Goal: Transaction & Acquisition: Purchase product/service

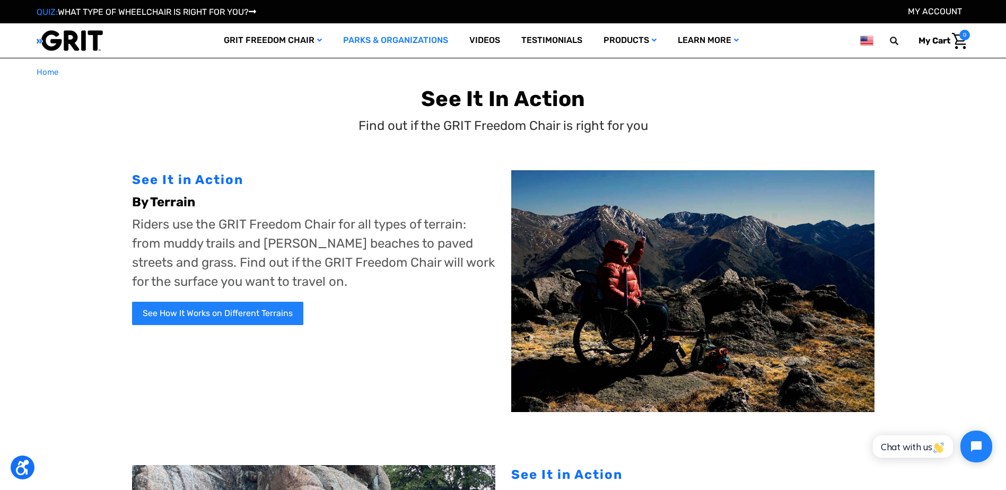
click at [392, 37] on link "Parks & Organizations" at bounding box center [395, 40] width 126 height 34
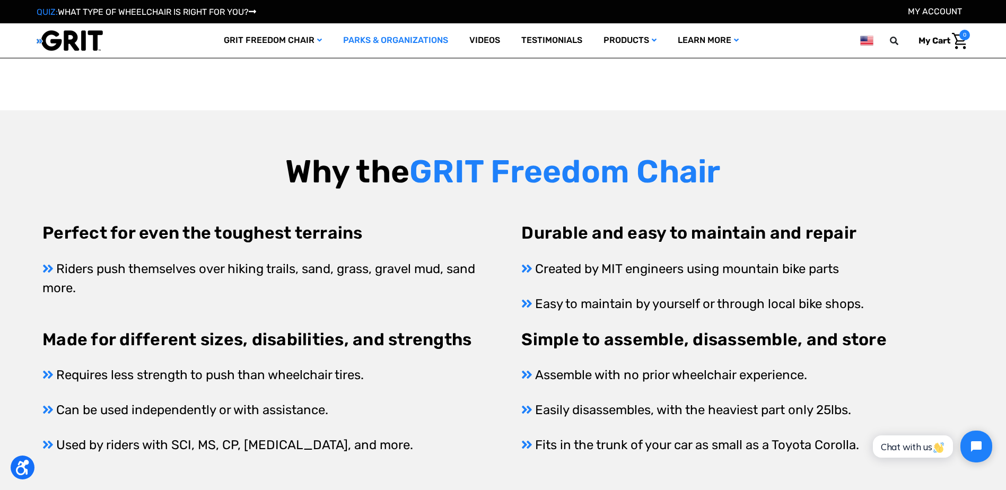
scroll to position [398, 0]
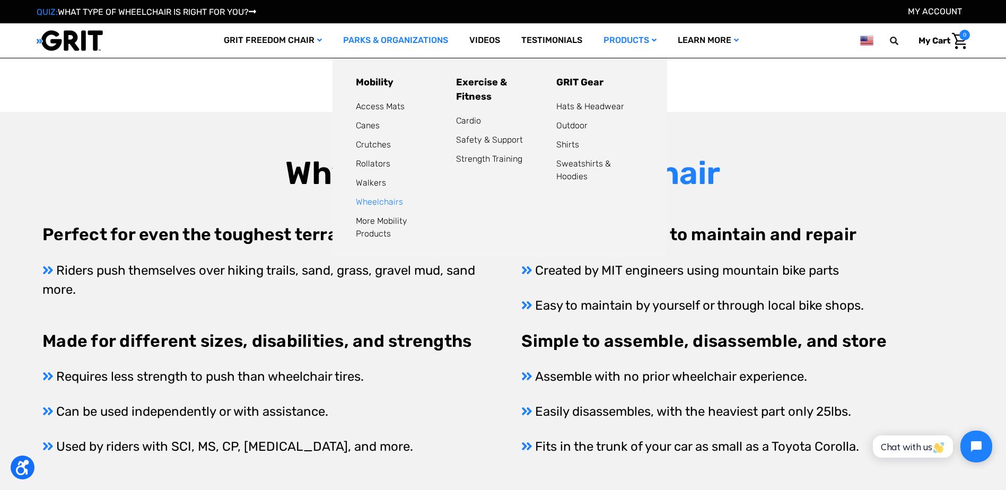
click at [371, 201] on link "Wheelchairs" at bounding box center [379, 202] width 47 height 10
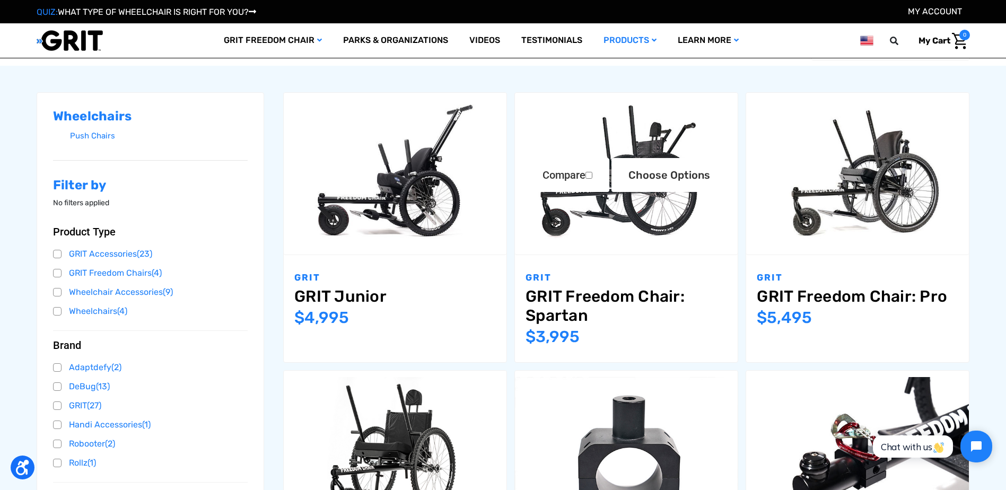
scroll to position [80, 0]
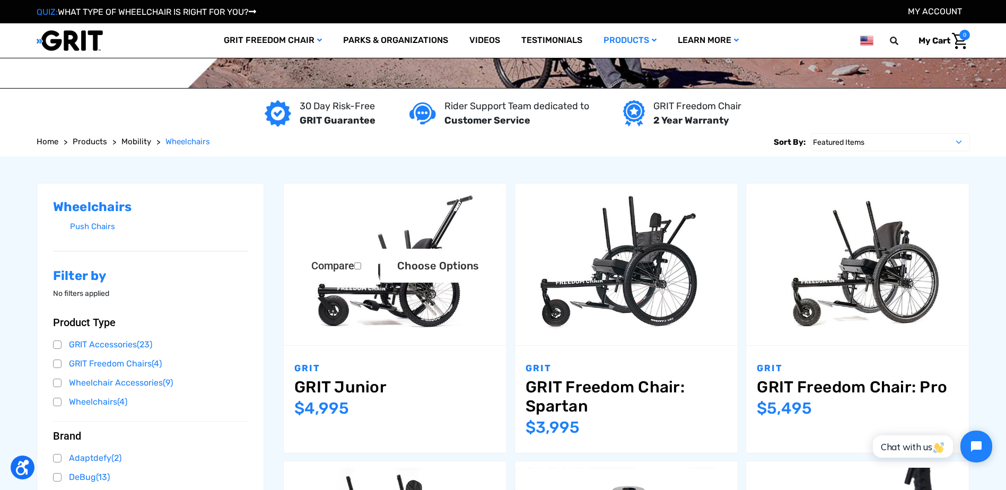
click at [407, 298] on img "GRIT Junior,$4,995.00\a" at bounding box center [395, 264] width 223 height 148
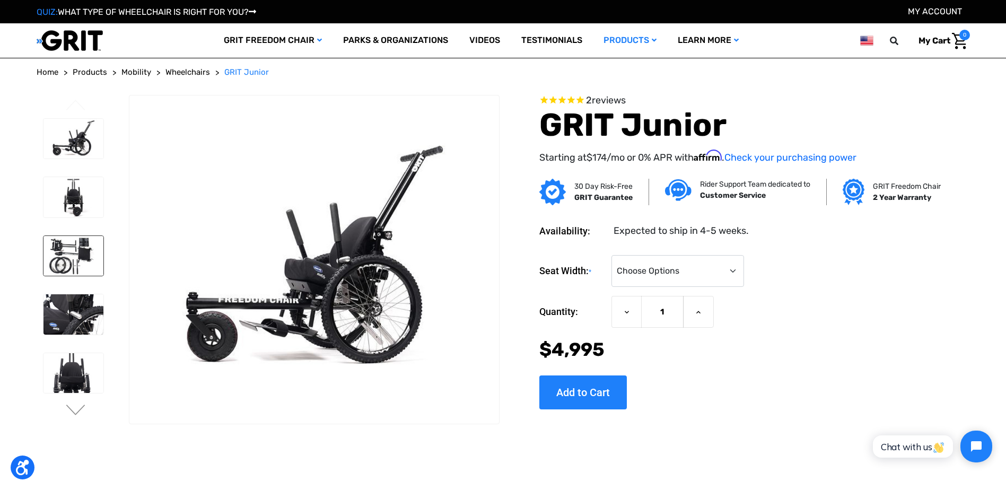
click at [76, 264] on img at bounding box center [73, 256] width 60 height 40
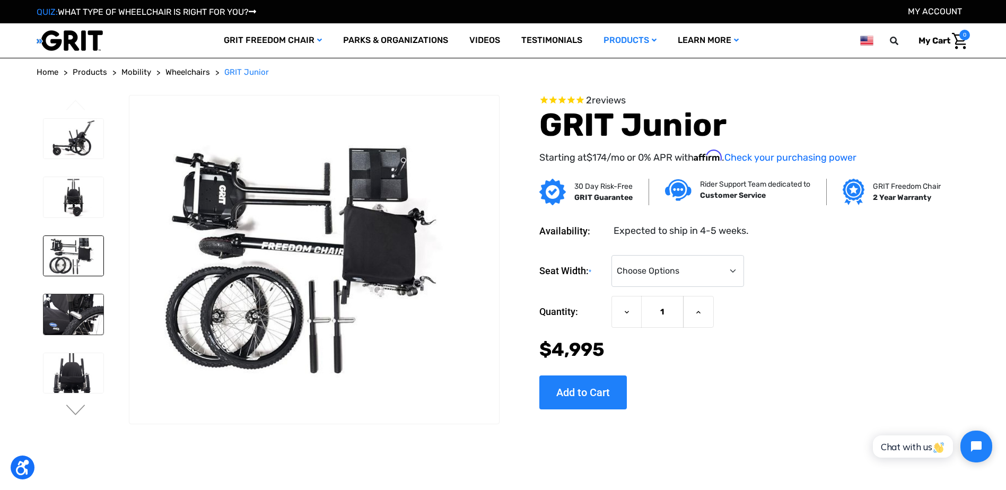
click at [73, 315] on img at bounding box center [73, 314] width 60 height 40
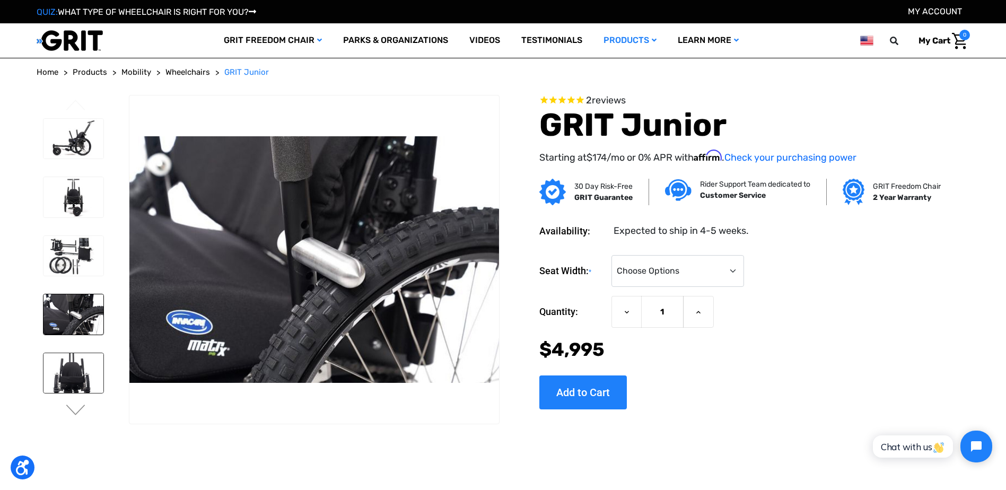
click at [59, 387] on img at bounding box center [73, 373] width 60 height 40
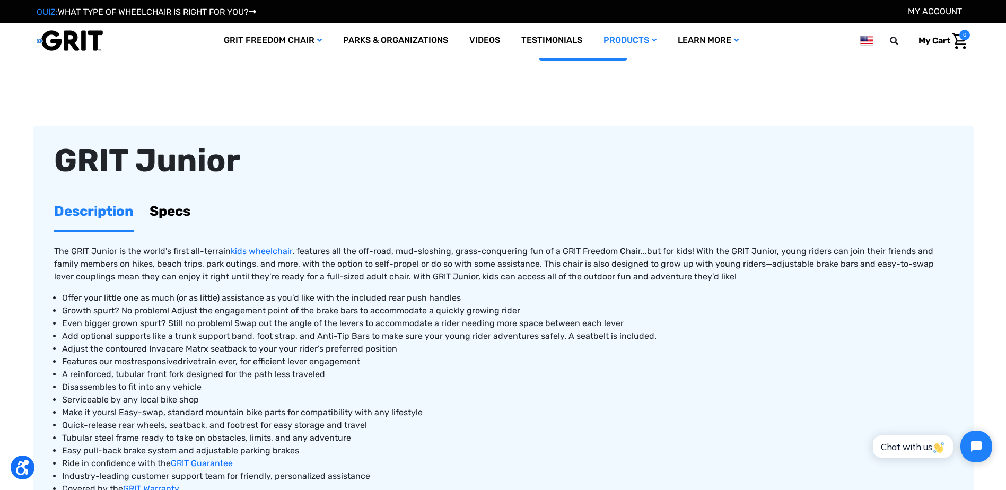
scroll to position [305, 0]
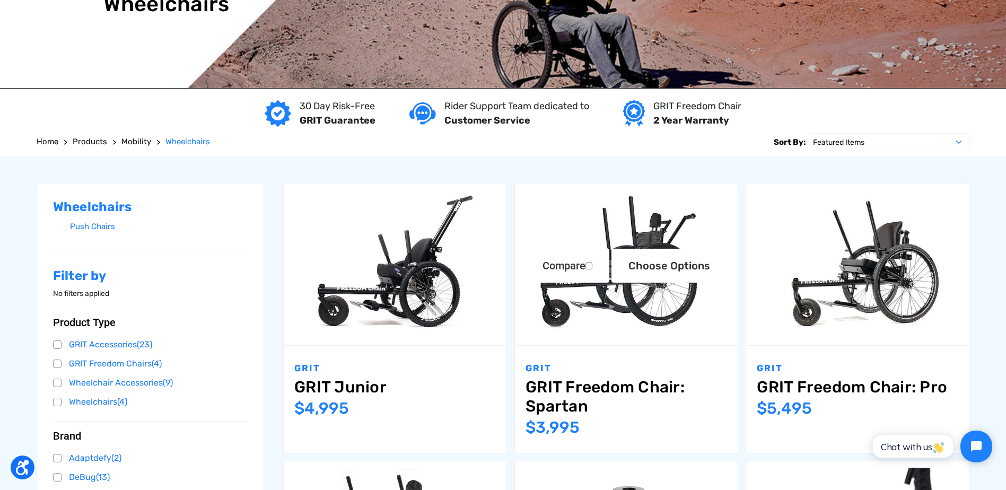
click at [646, 337] on img "GRIT Freedom Chair: Spartan,$3,995.00\a" at bounding box center [626, 264] width 223 height 148
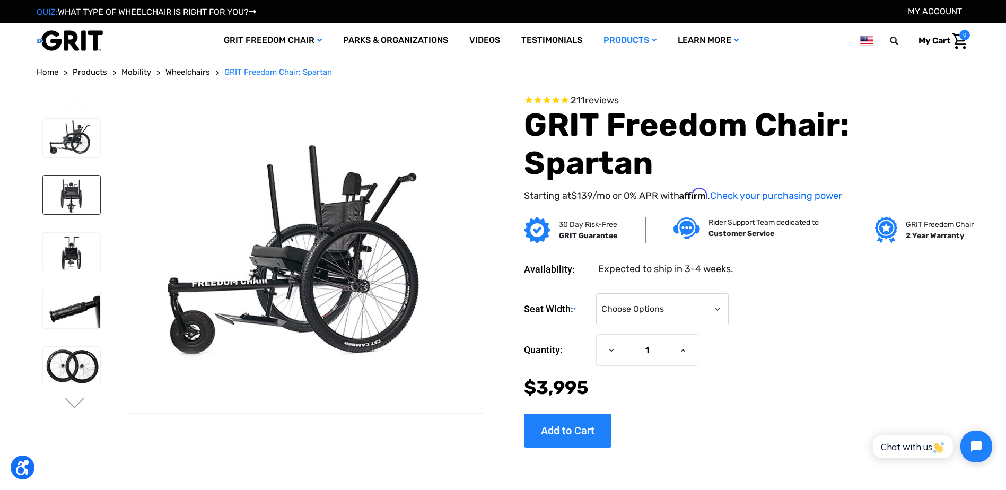
click at [78, 199] on img at bounding box center [72, 194] width 58 height 39
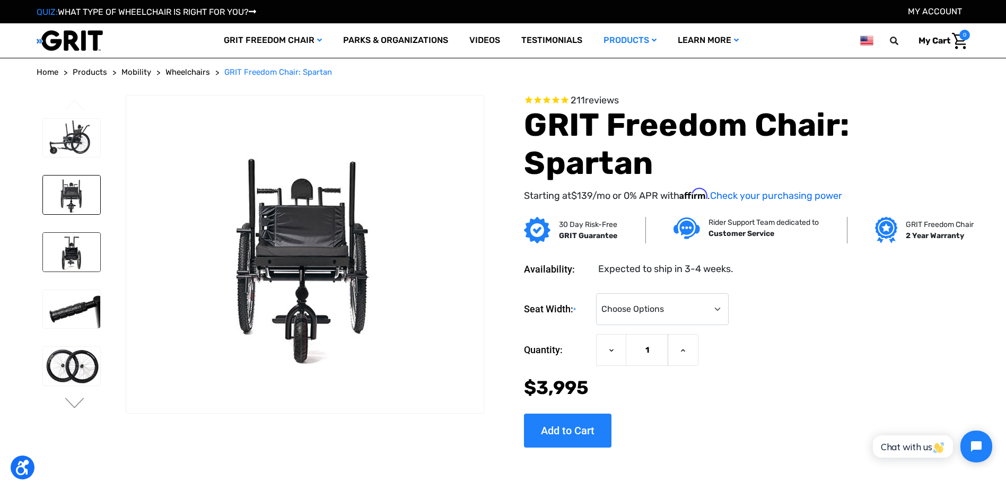
click at [83, 244] on img at bounding box center [72, 252] width 58 height 39
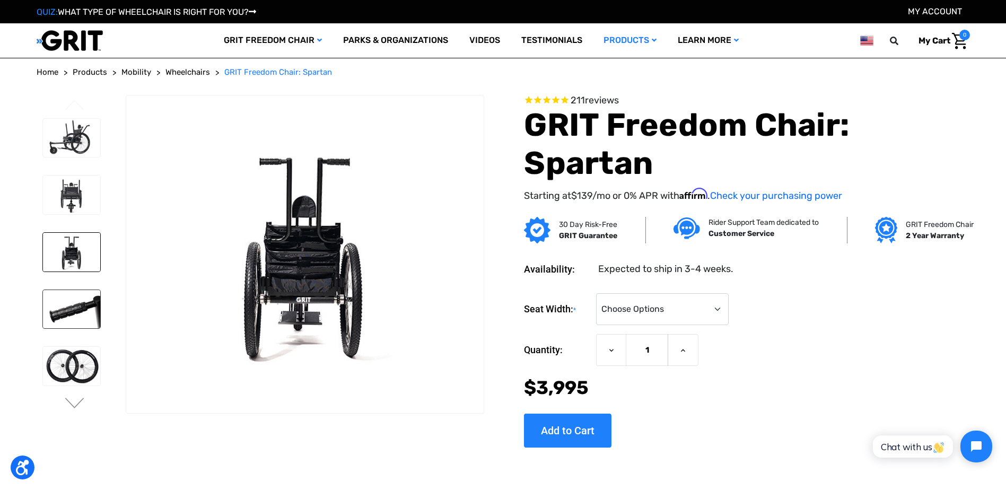
click at [98, 300] on img at bounding box center [72, 309] width 58 height 39
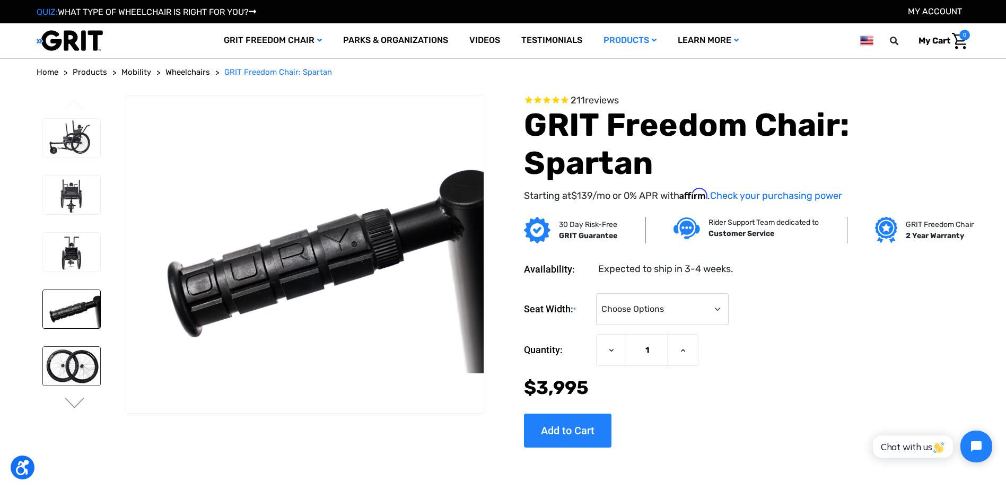
click at [91, 378] on img at bounding box center [72, 366] width 58 height 39
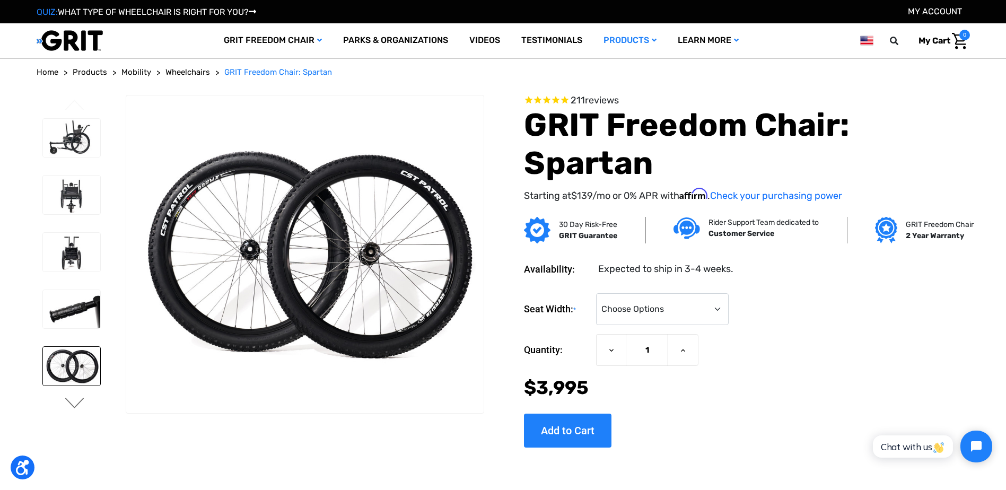
click at [70, 403] on button "Next" at bounding box center [75, 404] width 22 height 13
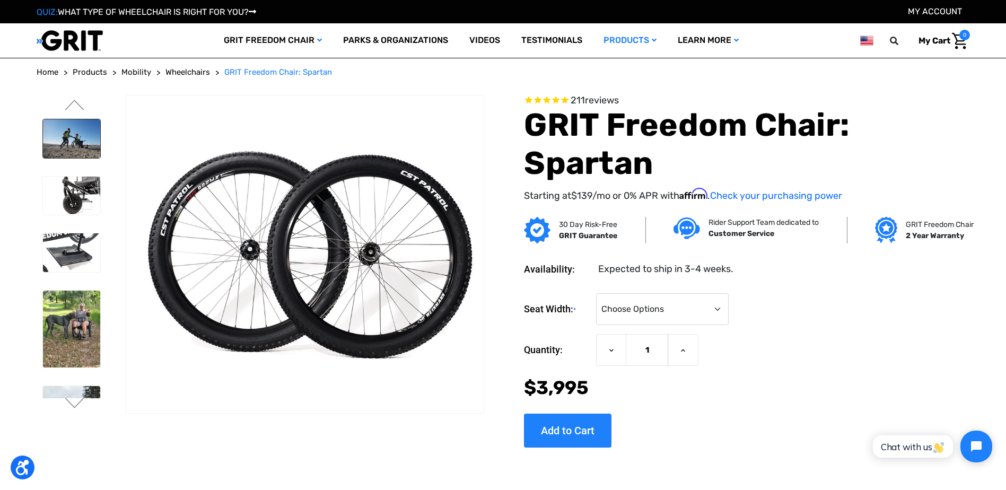
click at [84, 153] on img at bounding box center [72, 138] width 58 height 39
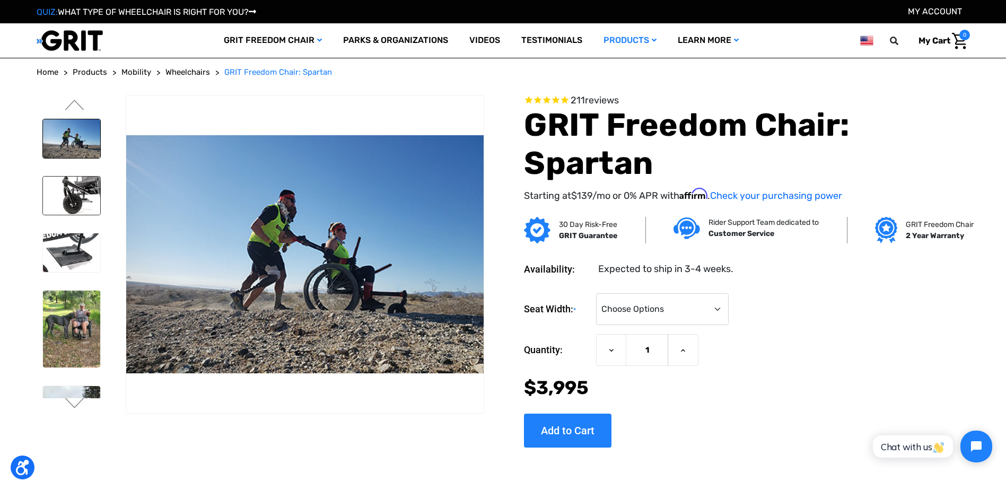
click at [86, 201] on img at bounding box center [72, 196] width 58 height 39
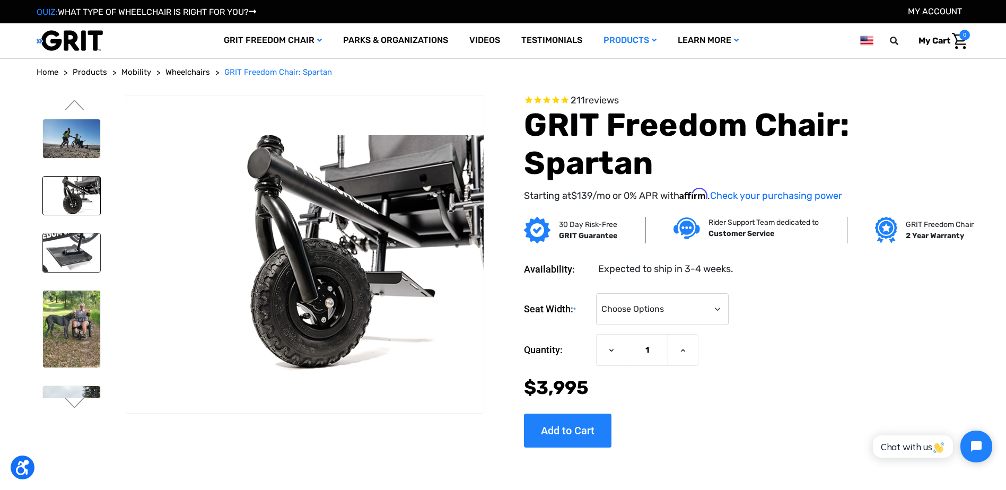
click at [70, 258] on img at bounding box center [72, 252] width 58 height 39
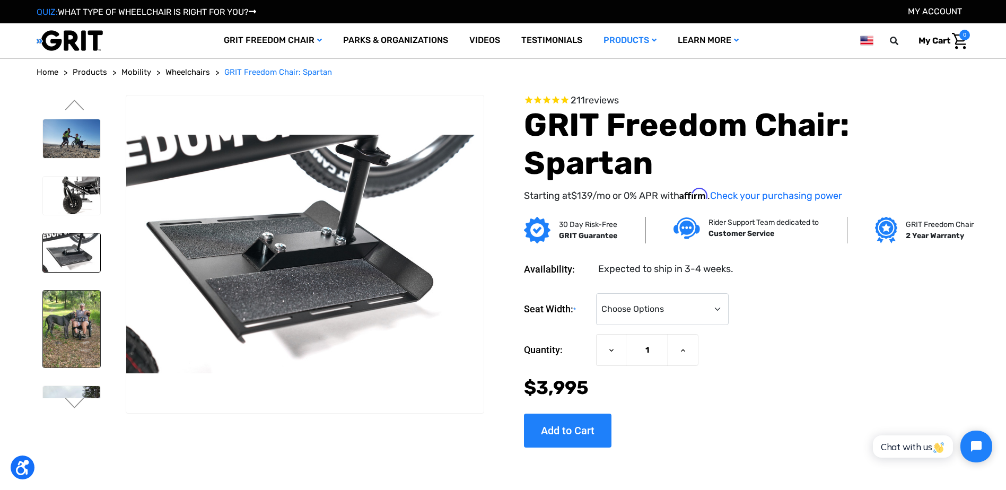
click at [78, 318] on img at bounding box center [72, 329] width 58 height 77
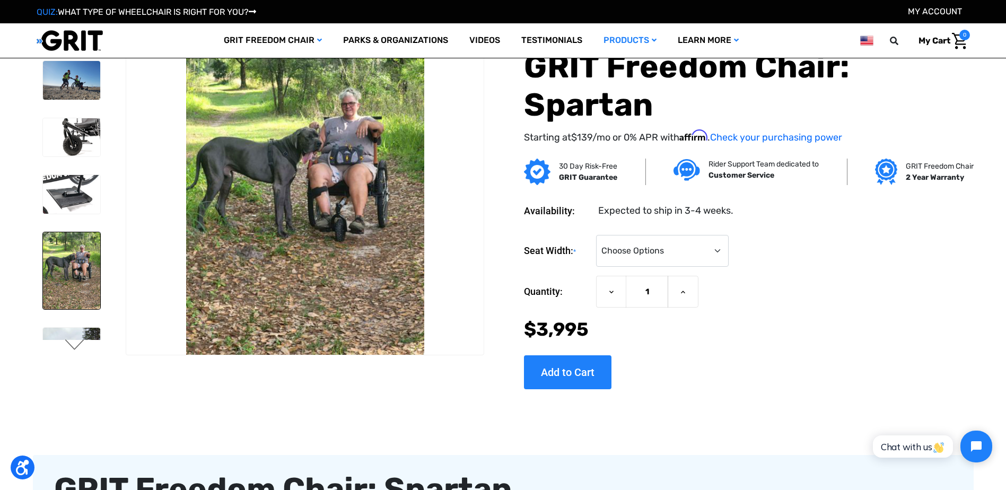
scroll to position [13, 0]
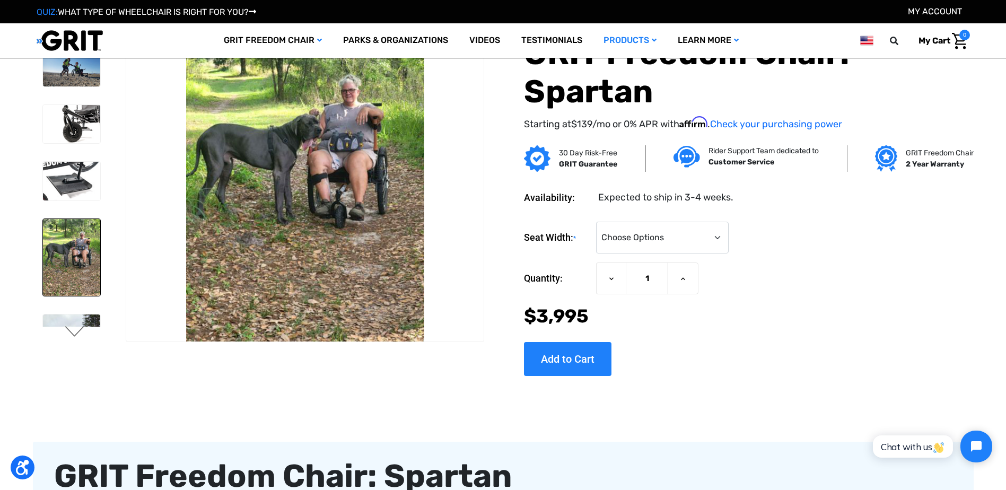
click at [77, 331] on button "Next" at bounding box center [75, 332] width 22 height 13
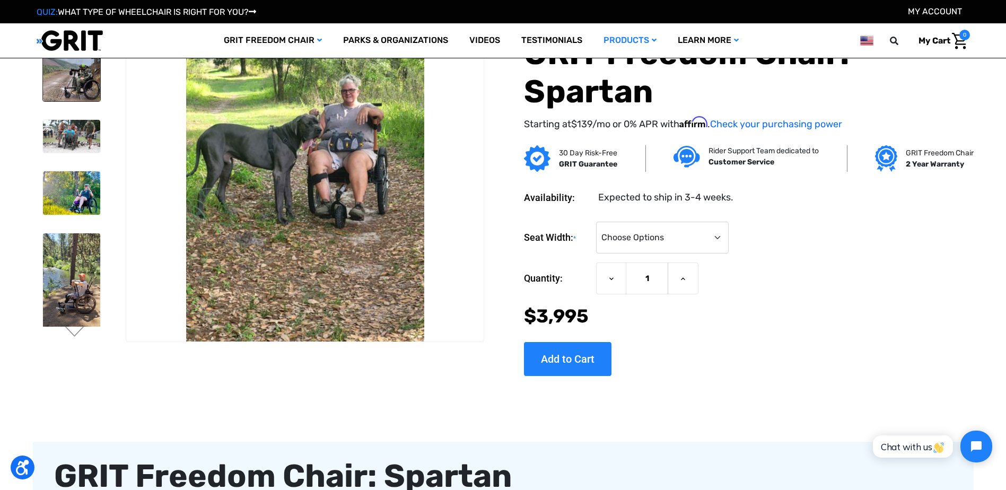
click at [75, 80] on img at bounding box center [72, 65] width 58 height 72
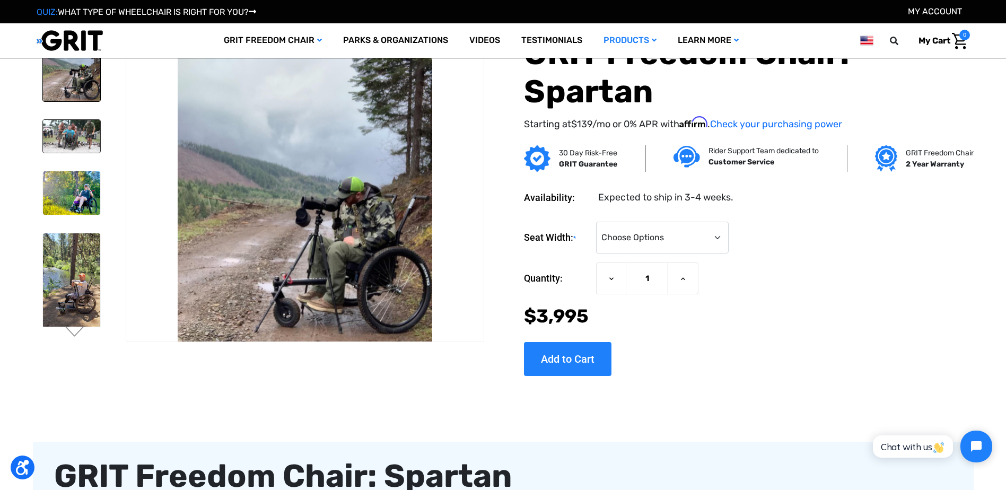
click at [77, 140] on img at bounding box center [72, 136] width 58 height 33
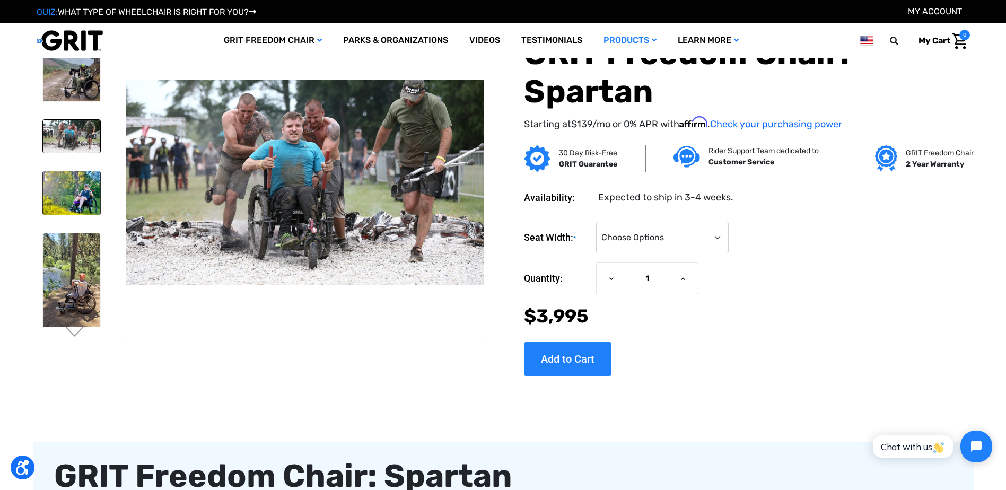
click at [75, 192] on img at bounding box center [72, 192] width 58 height 43
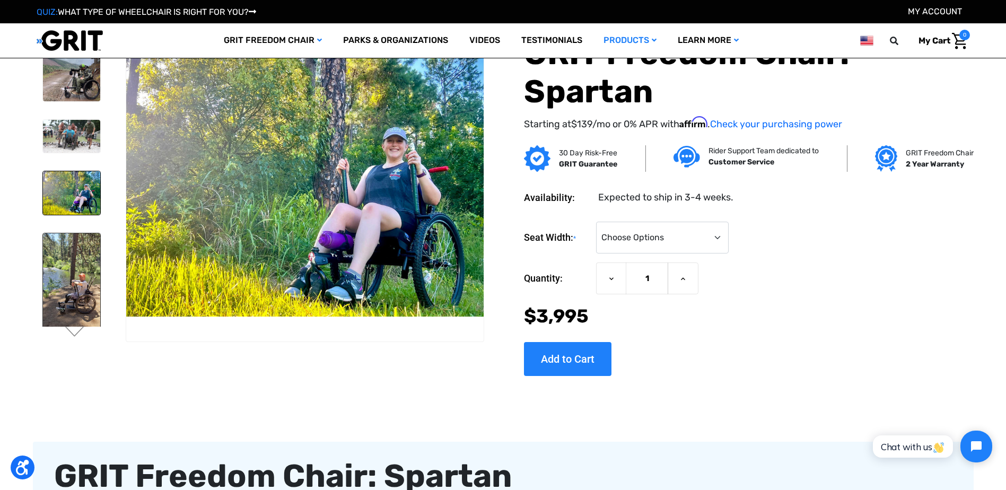
click at [74, 268] on img at bounding box center [72, 292] width 58 height 119
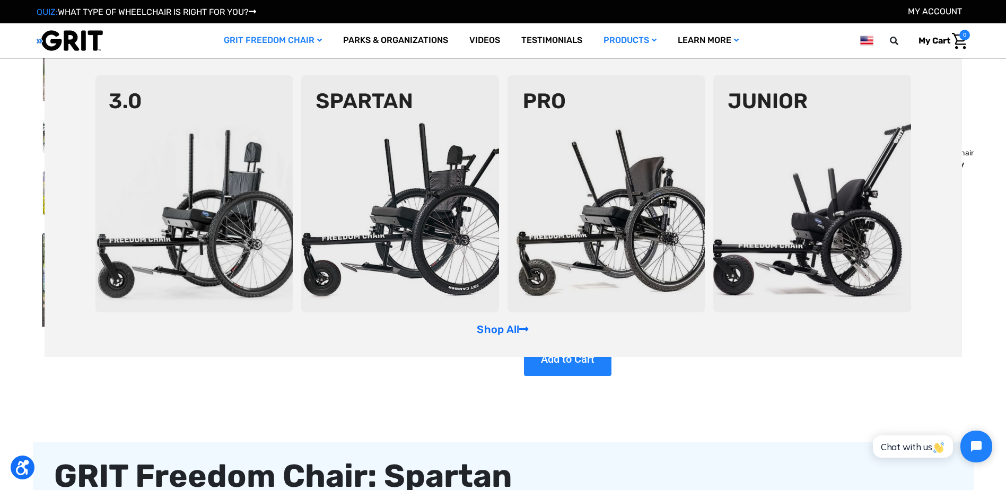
click at [274, 42] on link "GRIT Freedom Chair" at bounding box center [272, 40] width 119 height 34
click at [314, 39] on link "GRIT Freedom Chair" at bounding box center [272, 40] width 119 height 34
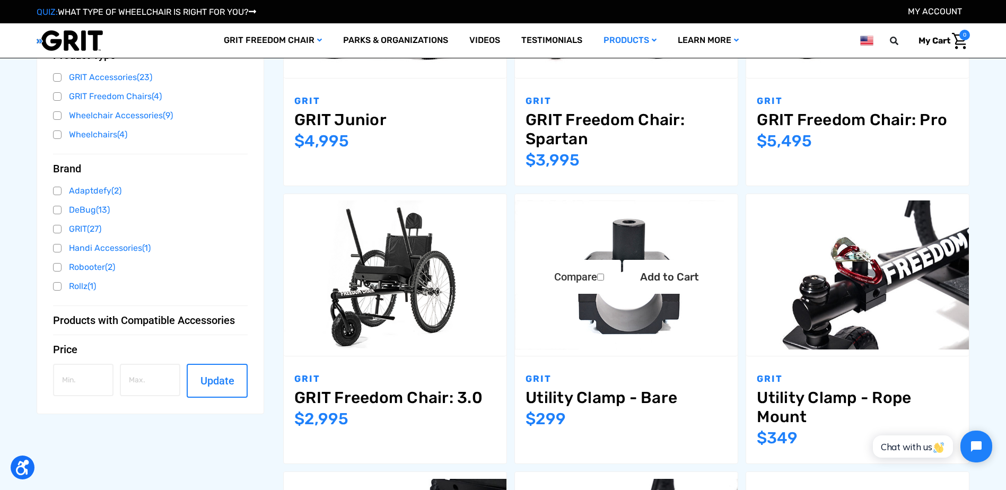
scroll to position [350, 0]
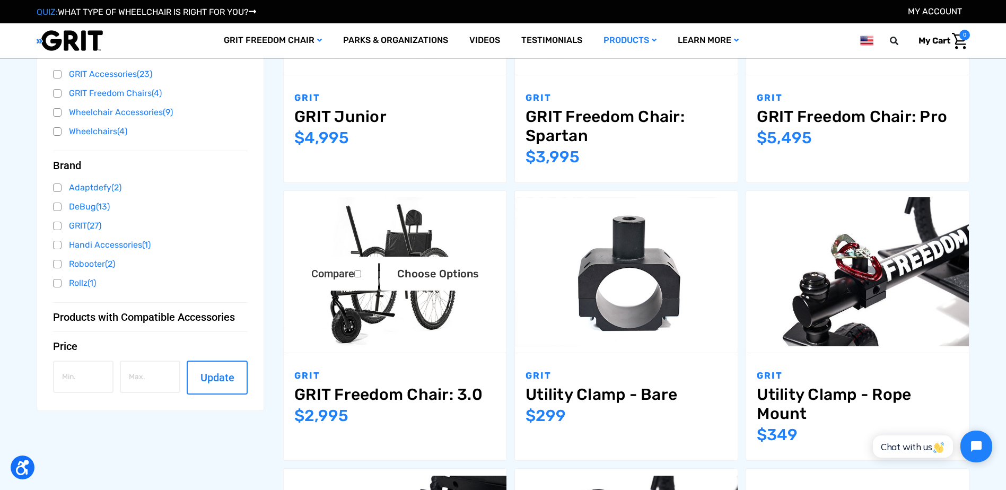
click at [390, 314] on img "GRIT Freedom Chair: 3.0,$2,995.00\a" at bounding box center [395, 271] width 223 height 148
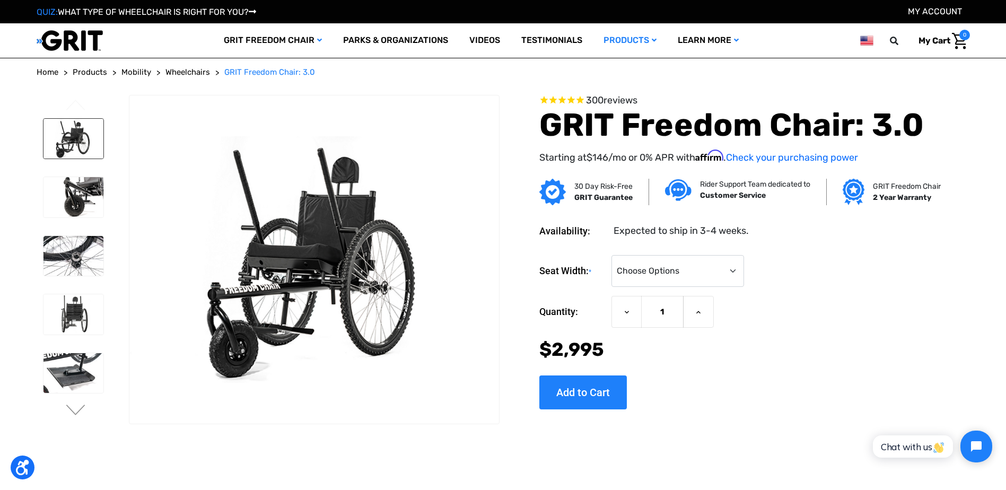
click at [81, 143] on img at bounding box center [73, 139] width 60 height 40
click at [73, 213] on img at bounding box center [73, 197] width 60 height 40
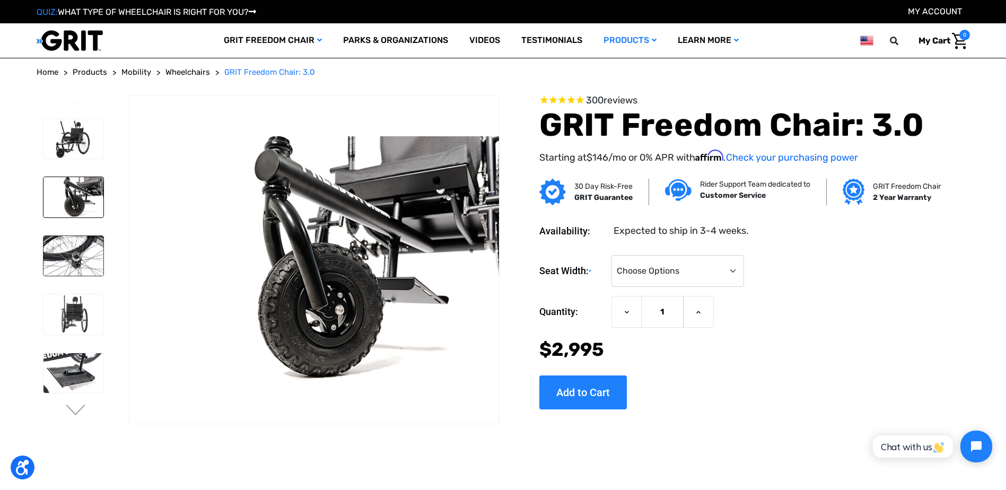
click at [96, 245] on img at bounding box center [73, 256] width 60 height 40
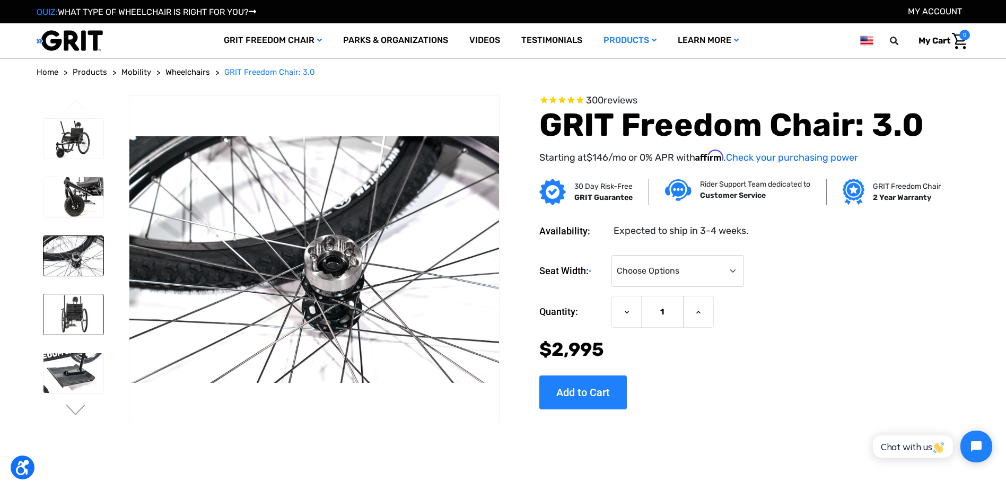
click at [65, 312] on img at bounding box center [73, 314] width 60 height 40
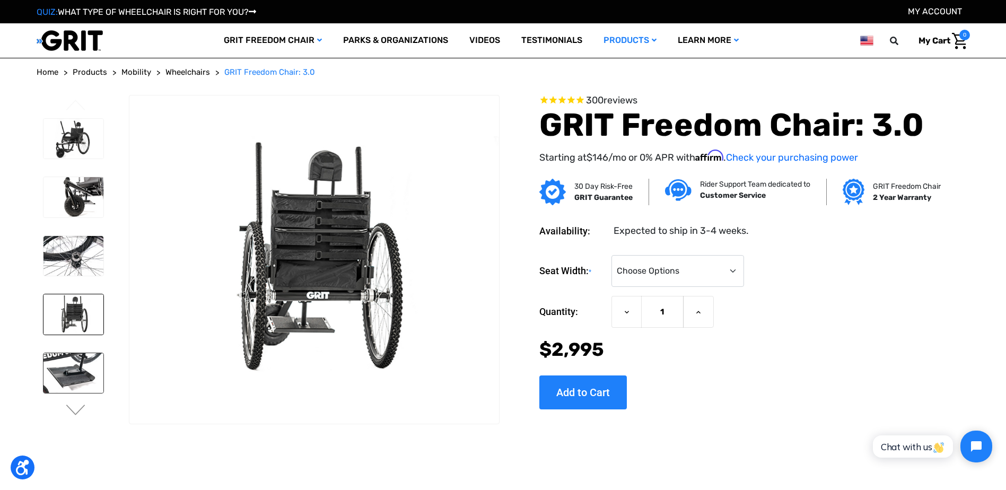
click at [81, 358] on img at bounding box center [73, 373] width 60 height 40
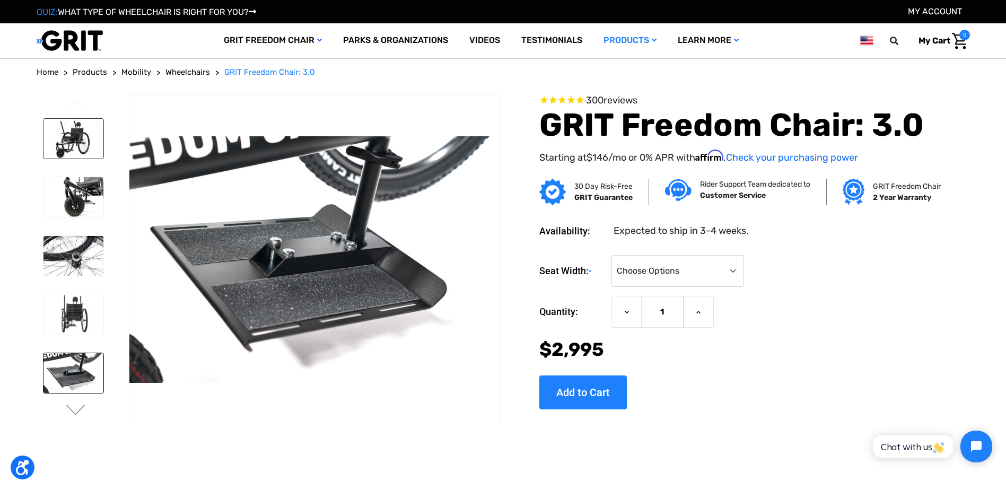
click at [75, 149] on img at bounding box center [73, 139] width 60 height 40
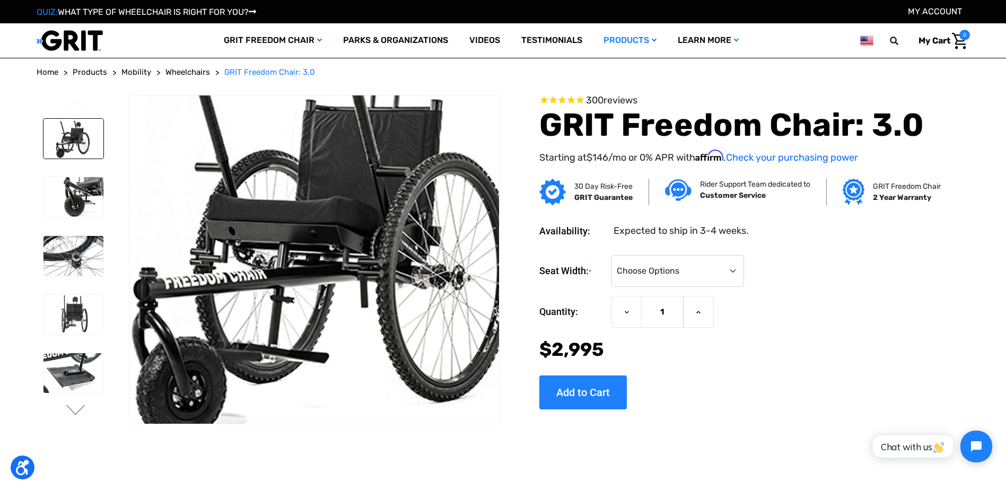
click at [292, 354] on img at bounding box center [329, 225] width 679 height 452
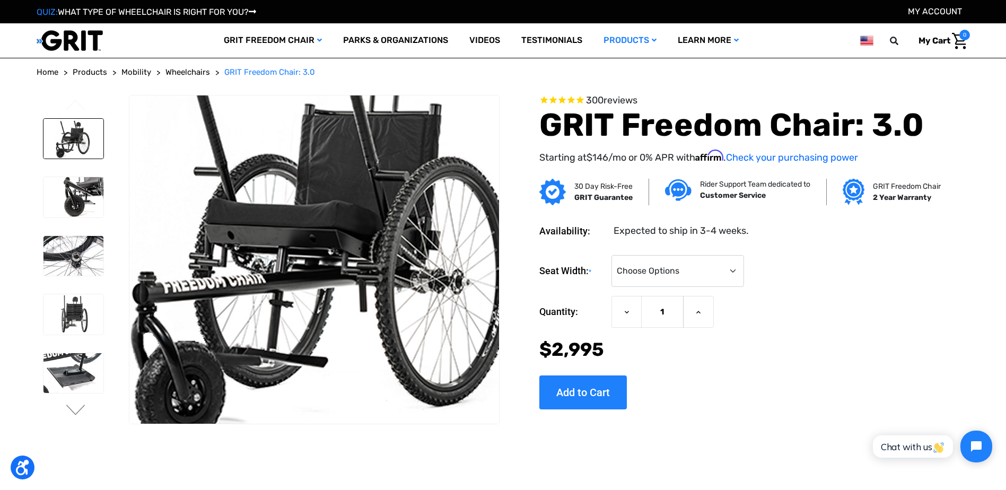
click at [296, 338] on img at bounding box center [328, 230] width 679 height 452
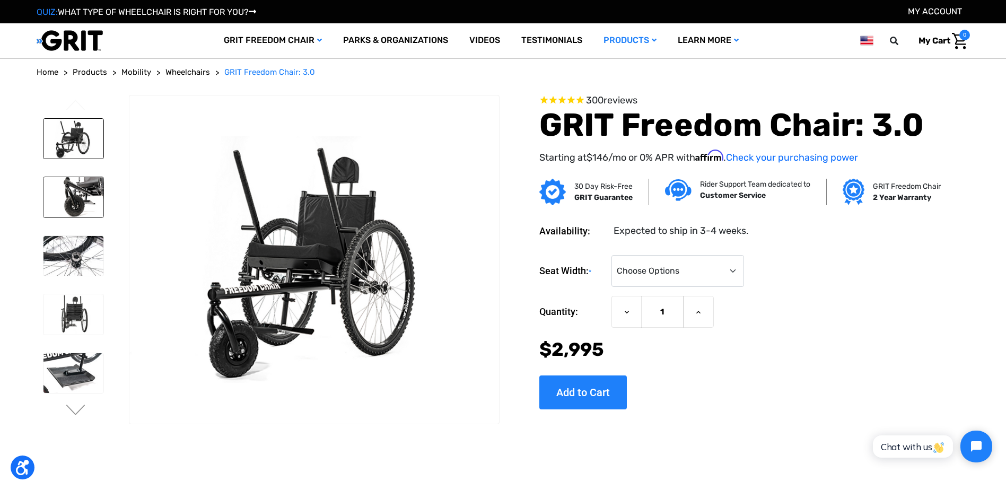
click at [73, 203] on img at bounding box center [73, 197] width 60 height 40
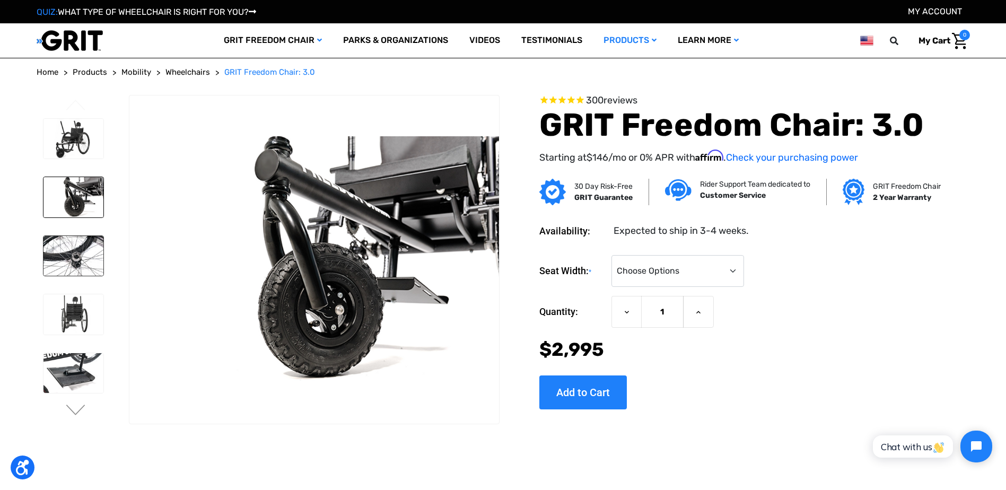
click at [86, 267] on img at bounding box center [73, 256] width 60 height 40
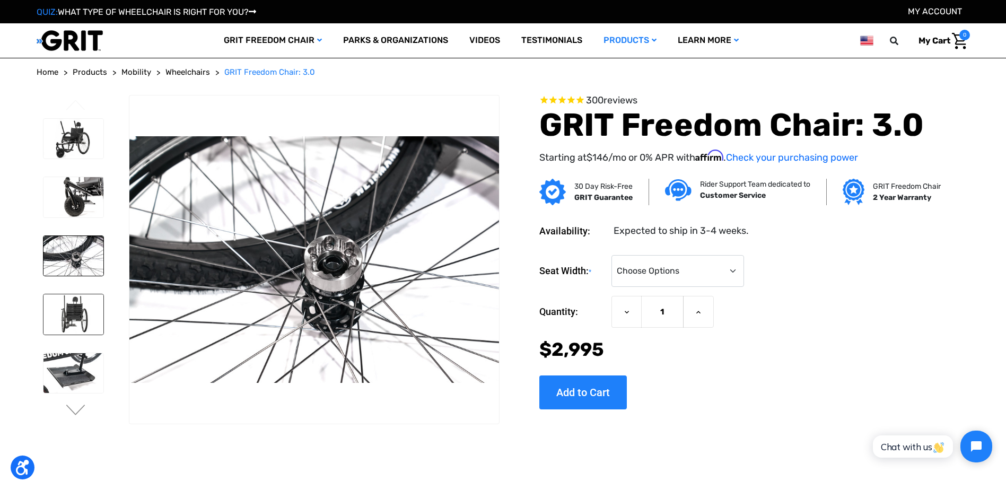
click at [98, 317] on img at bounding box center [73, 314] width 60 height 40
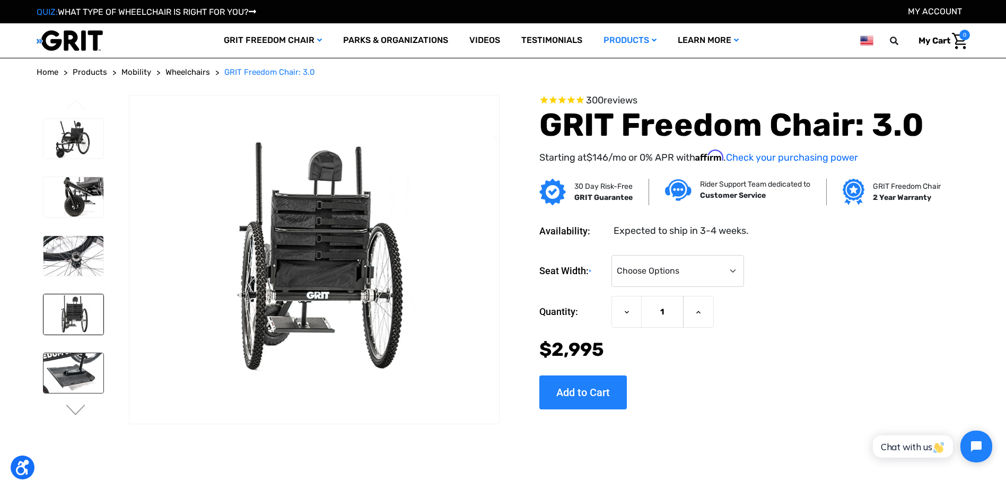
click at [84, 367] on img at bounding box center [73, 373] width 60 height 40
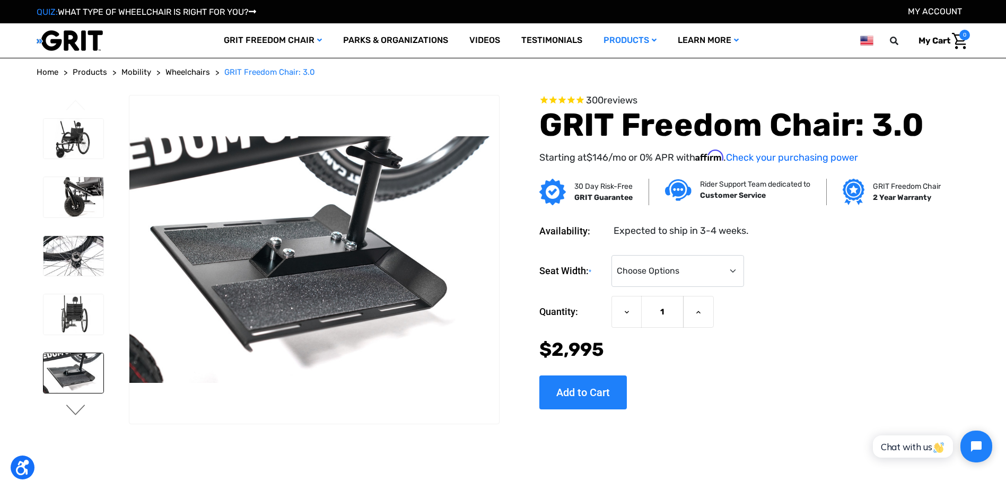
click at [75, 409] on button "Next" at bounding box center [76, 411] width 22 height 13
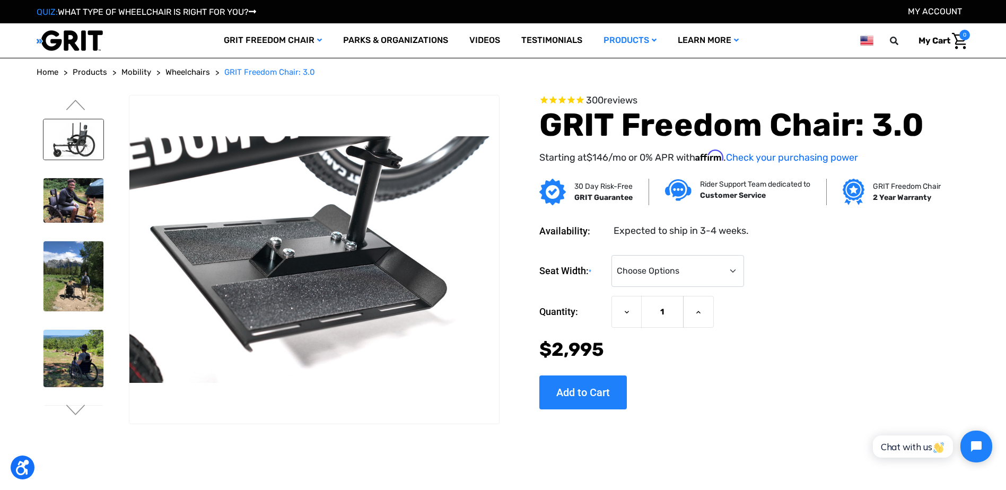
click at [67, 135] on img at bounding box center [73, 139] width 60 height 40
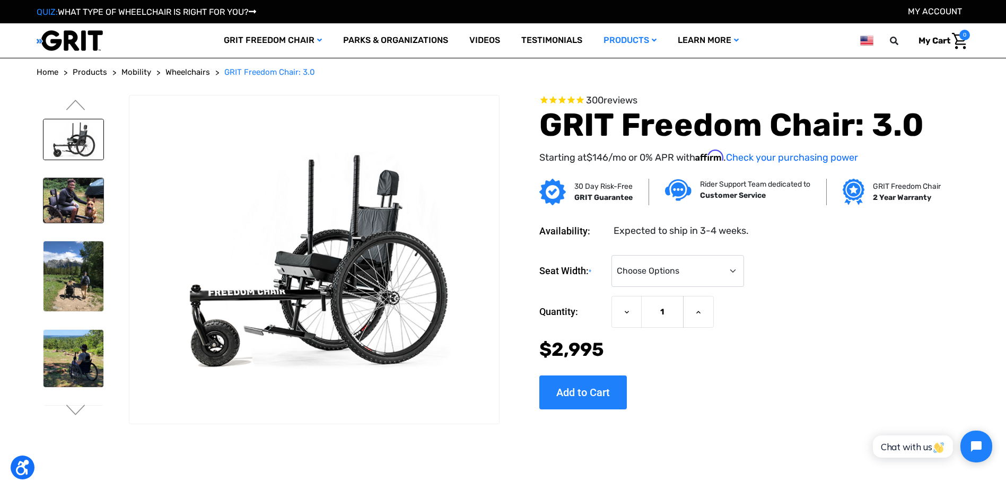
click at [86, 198] on img at bounding box center [73, 200] width 60 height 45
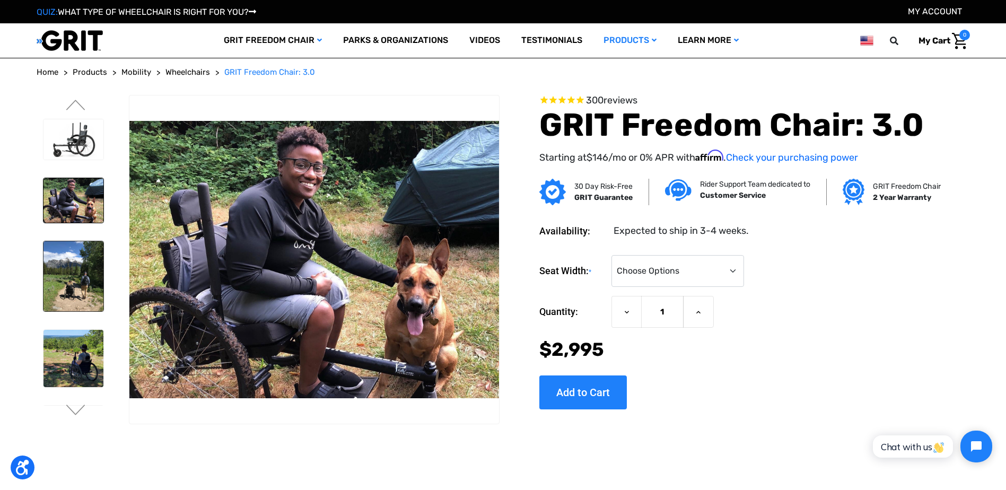
click at [92, 251] on img at bounding box center [73, 276] width 60 height 70
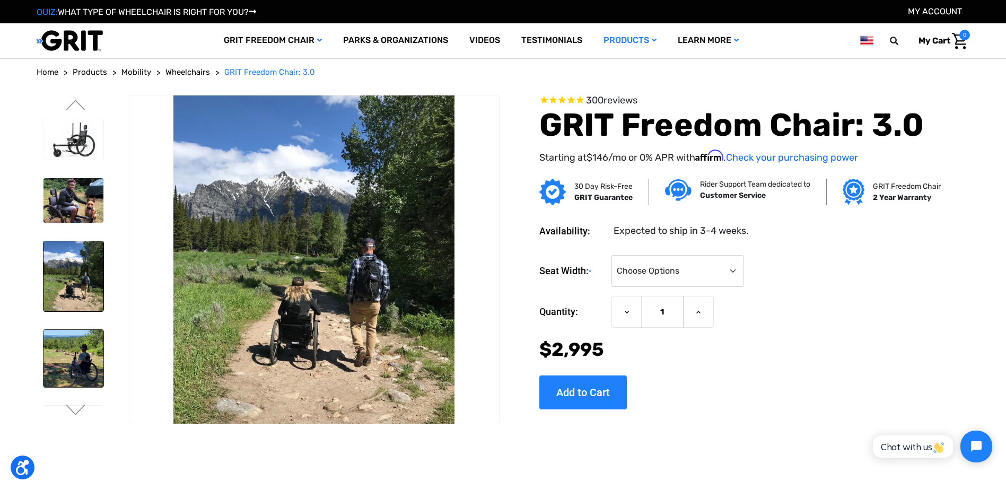
click at [74, 359] on img at bounding box center [73, 358] width 60 height 57
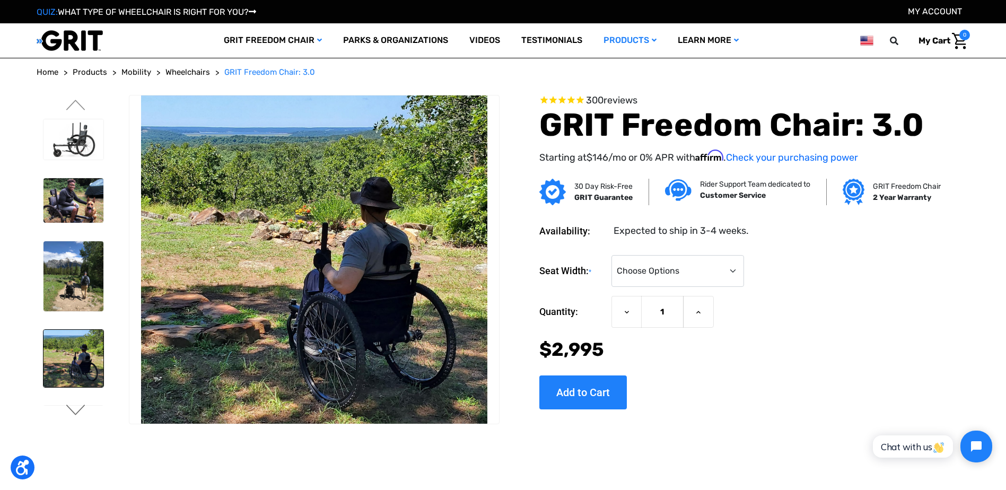
click at [77, 412] on button "Next" at bounding box center [76, 411] width 22 height 13
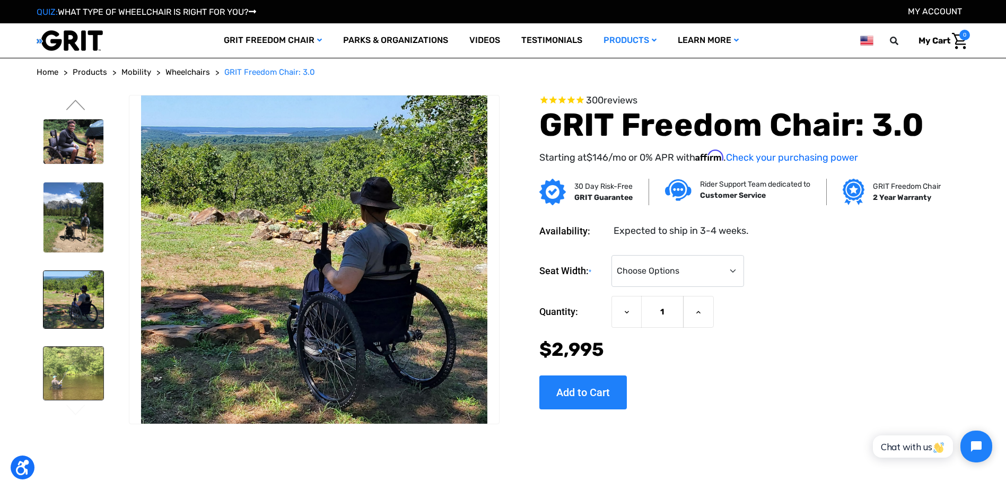
click at [67, 355] on img at bounding box center [73, 373] width 60 height 53
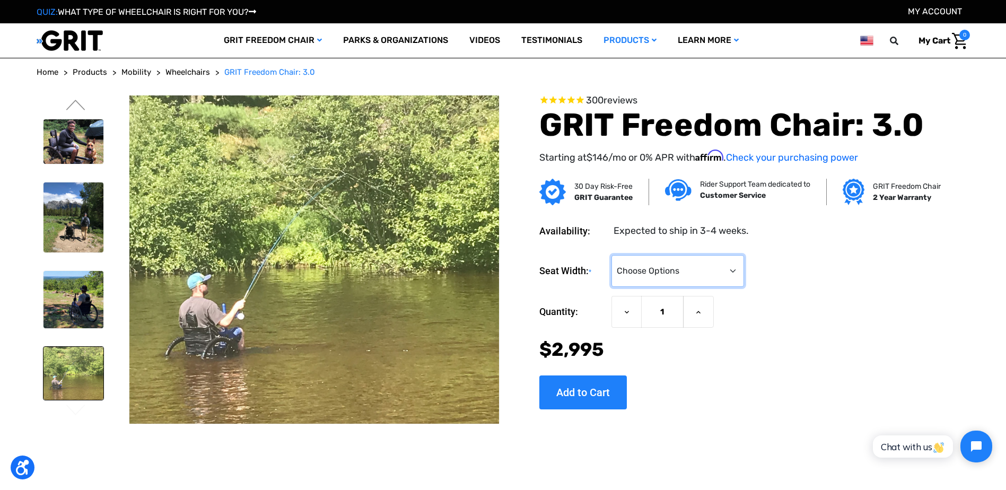
click at [733, 272] on select "Choose Options 16" 18" 20"" at bounding box center [677, 271] width 133 height 32
select select "325"
click at [611, 255] on select "Choose Options 16" 18" 20"" at bounding box center [677, 271] width 133 height 32
